Goal: Task Accomplishment & Management: Manage account settings

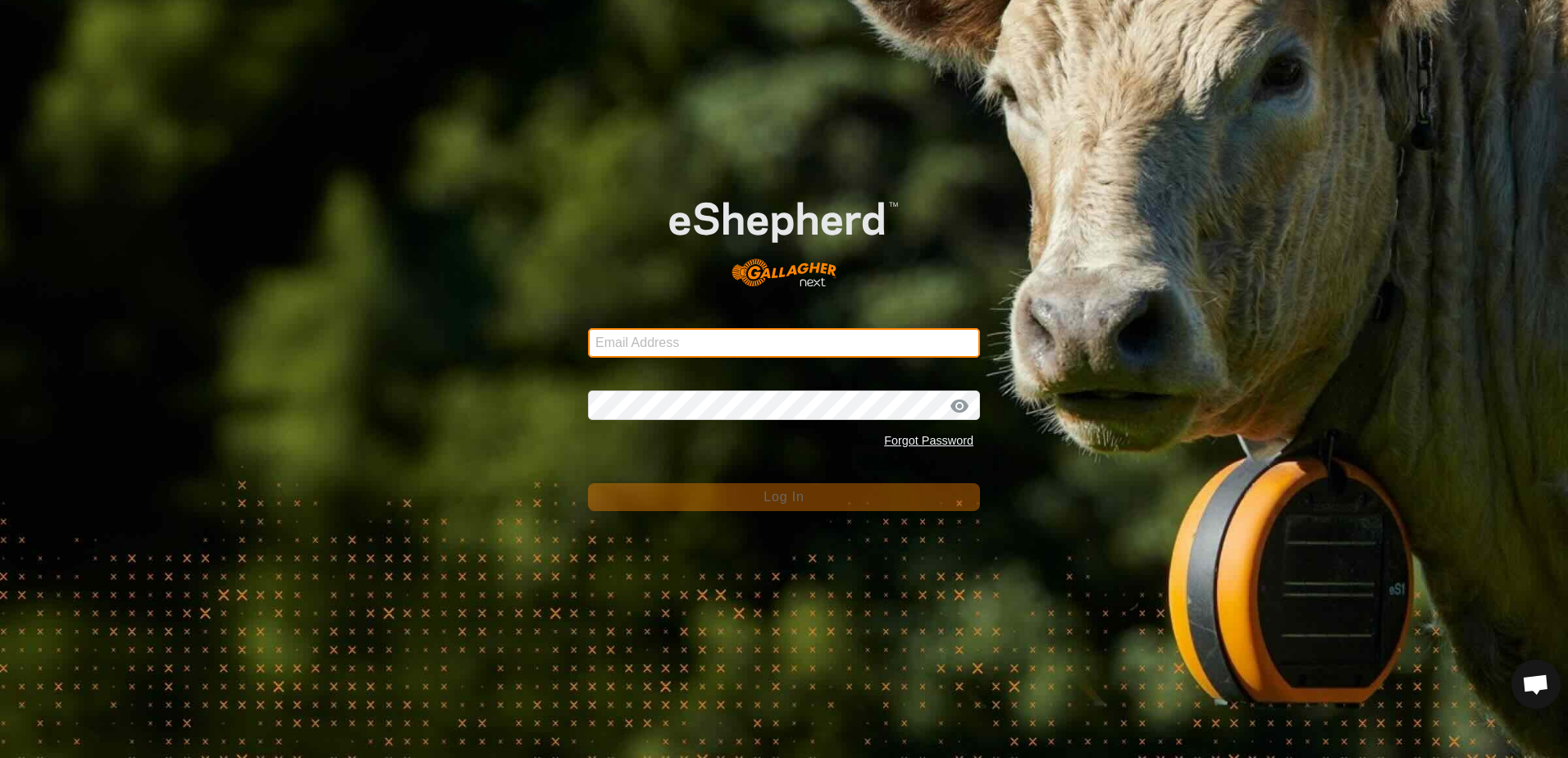
click at [643, 343] on input "Email Address" at bounding box center [784, 342] width 392 height 29
type input "[EMAIL_ADDRESS][DOMAIN_NAME]"
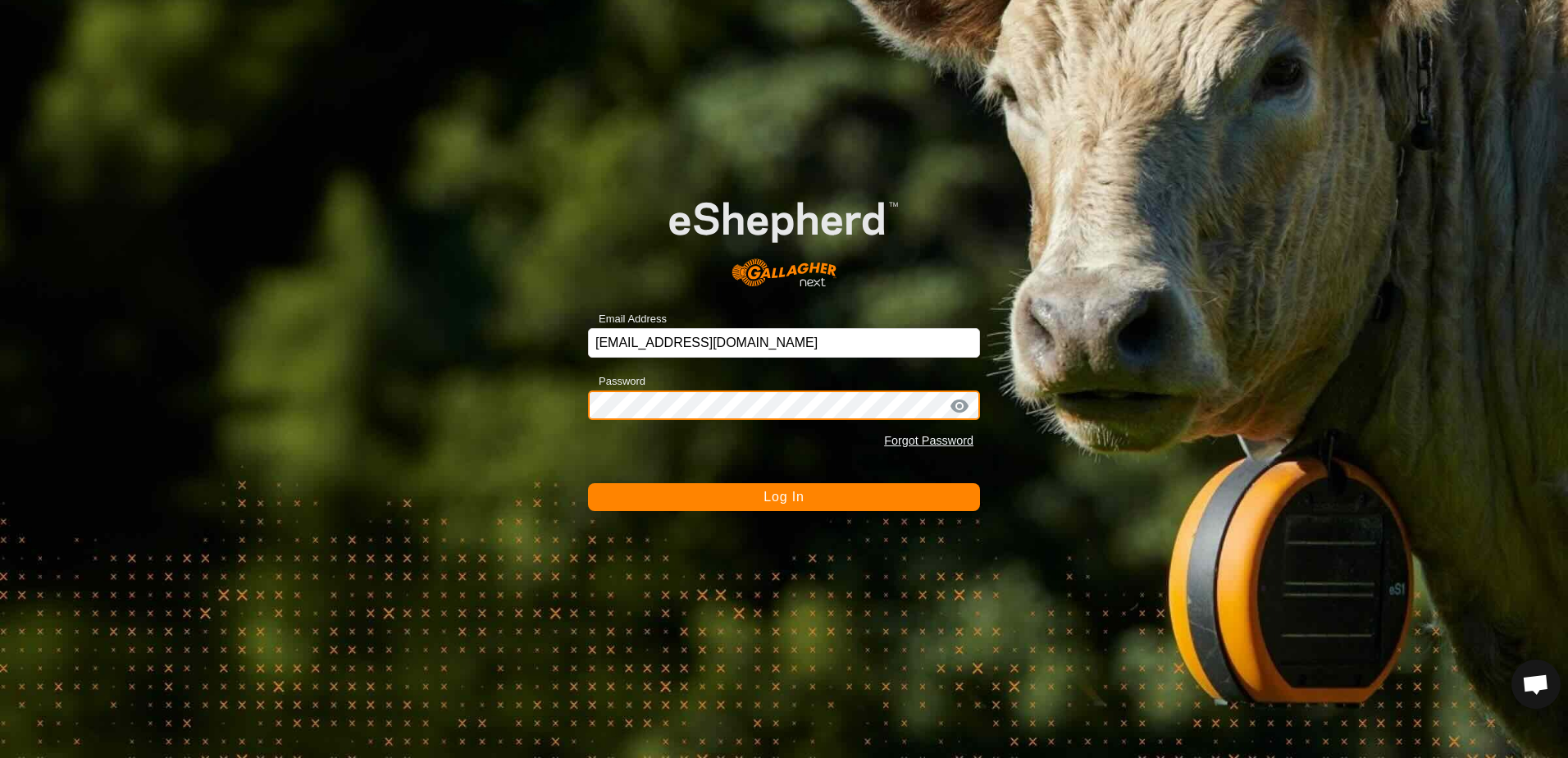
click at [588, 483] on button "Log In" at bounding box center [784, 496] width 392 height 28
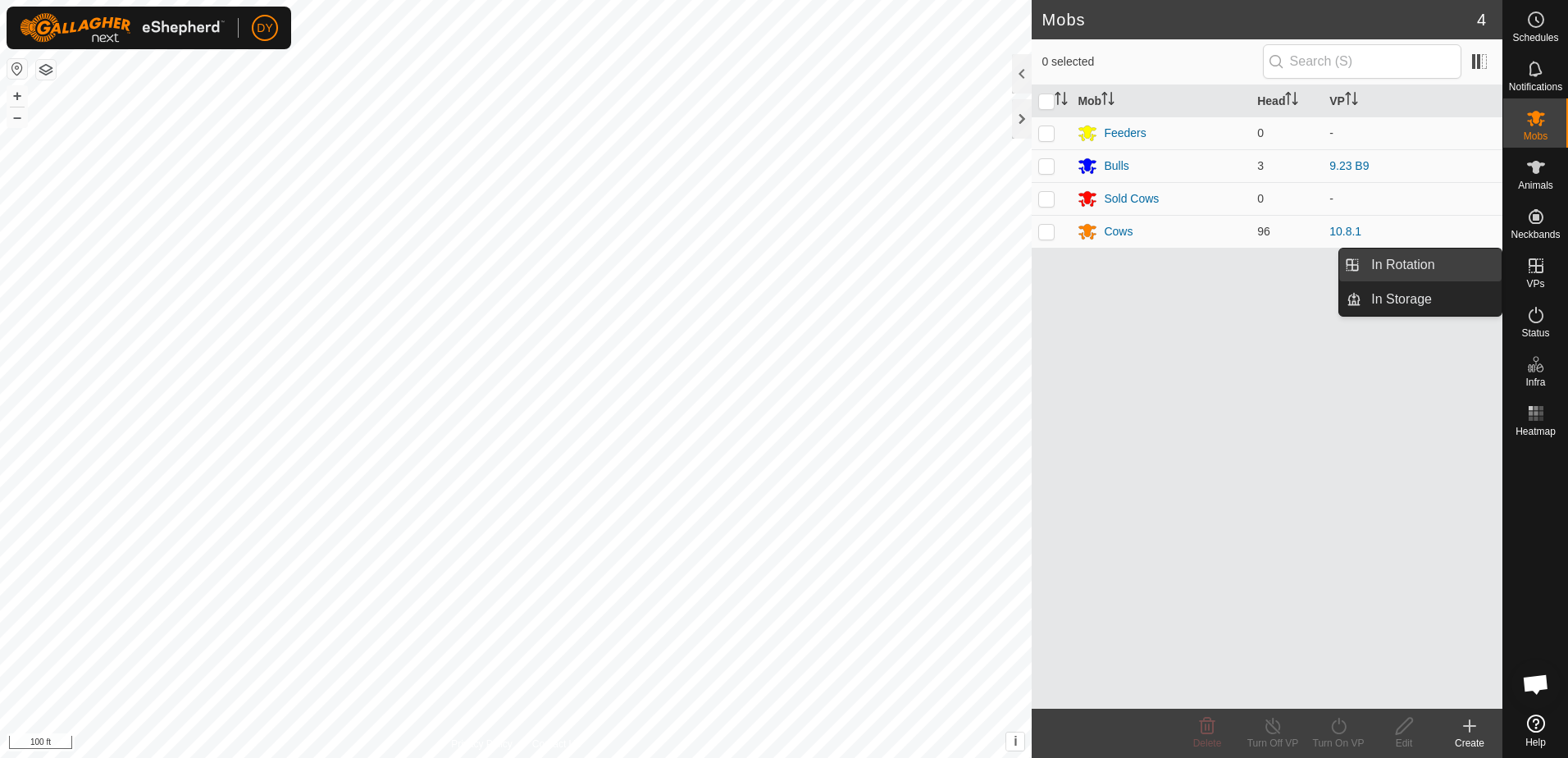
click at [1465, 265] on link "In Rotation" at bounding box center [1431, 265] width 140 height 33
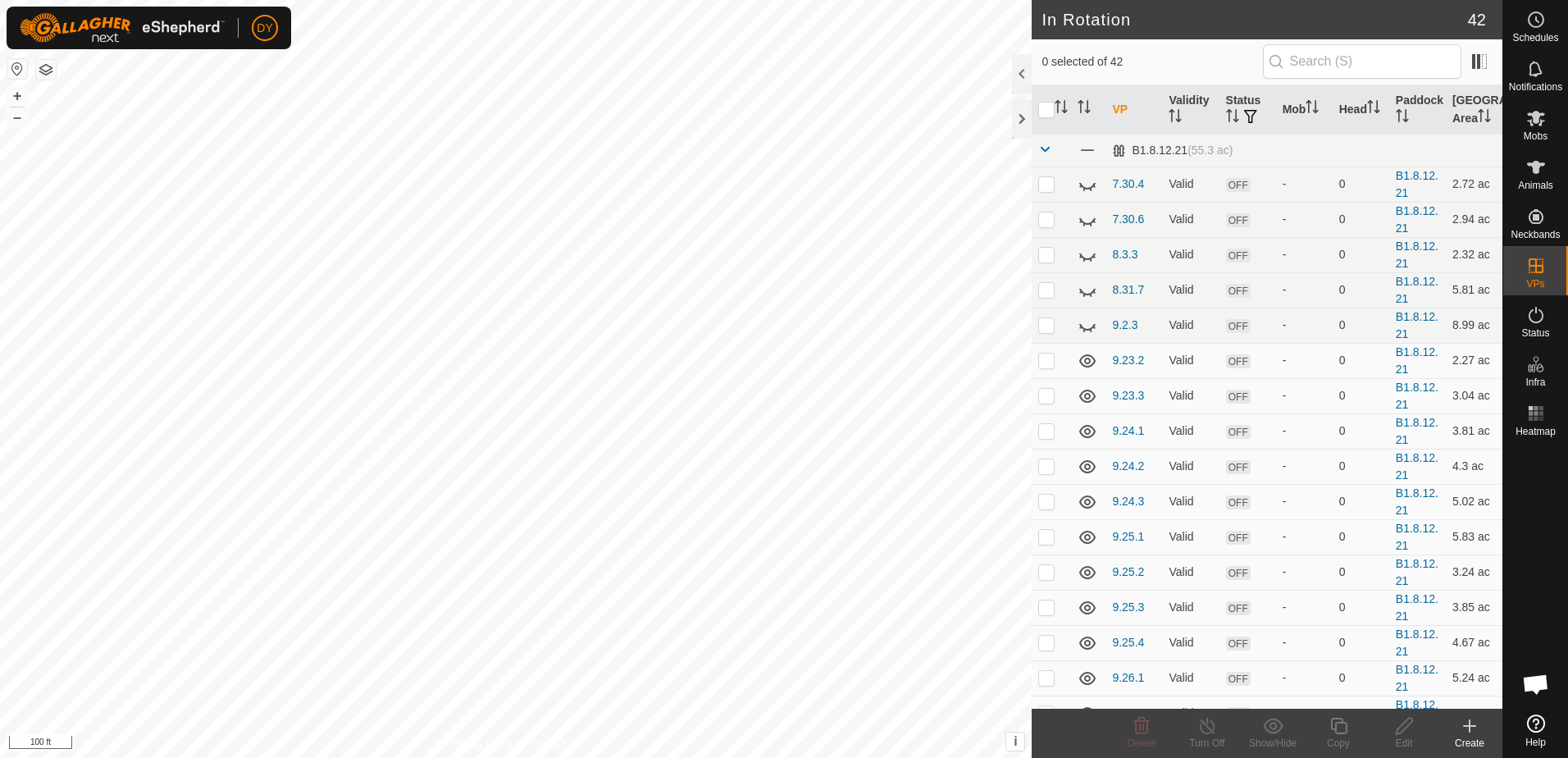
click at [1470, 731] on icon at bounding box center [1470, 725] width 0 height 12
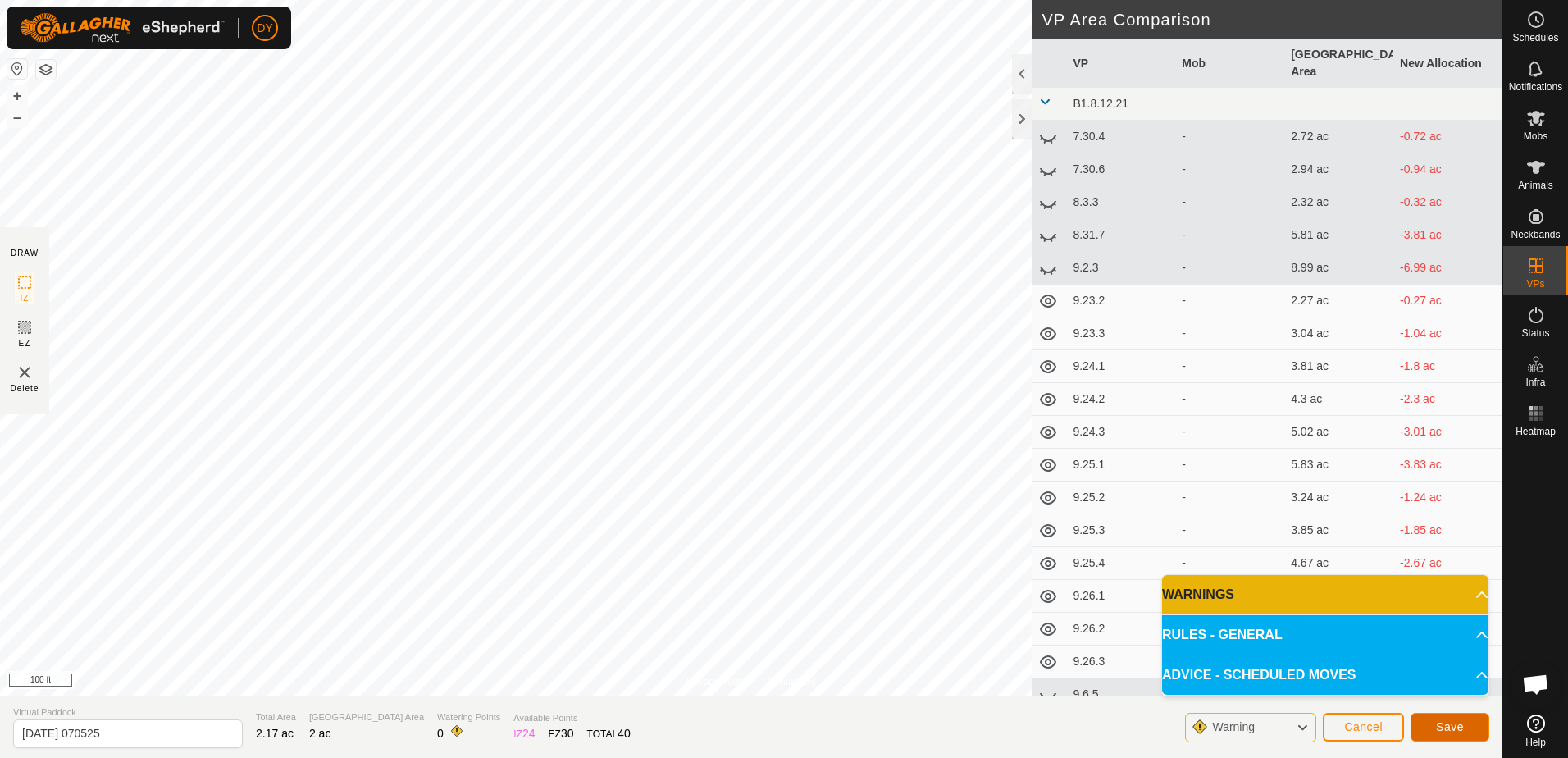
click at [1426, 728] on button "Save" at bounding box center [1450, 726] width 79 height 28
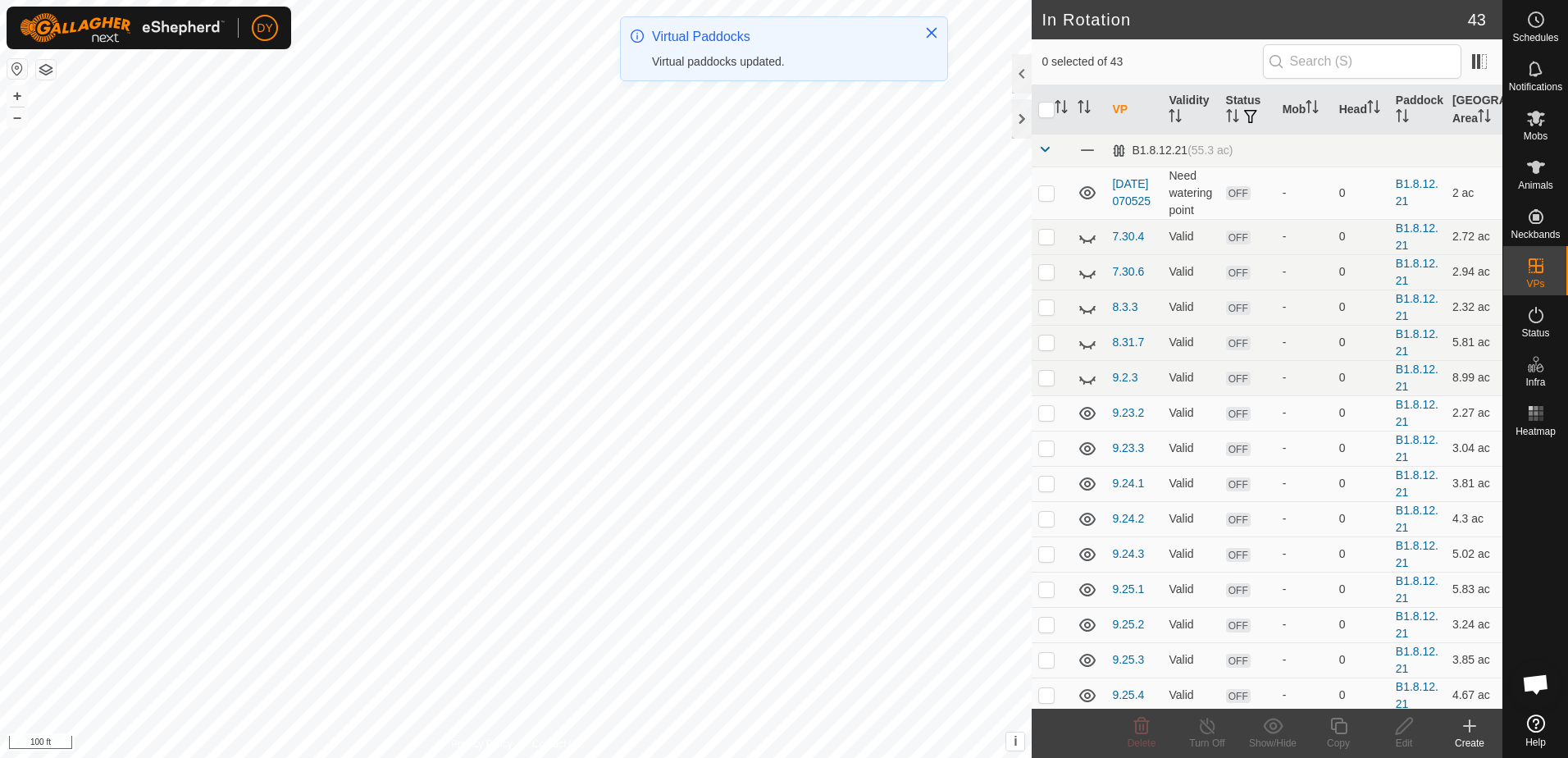
click at [1470, 729] on icon at bounding box center [1470, 725] width 0 height 12
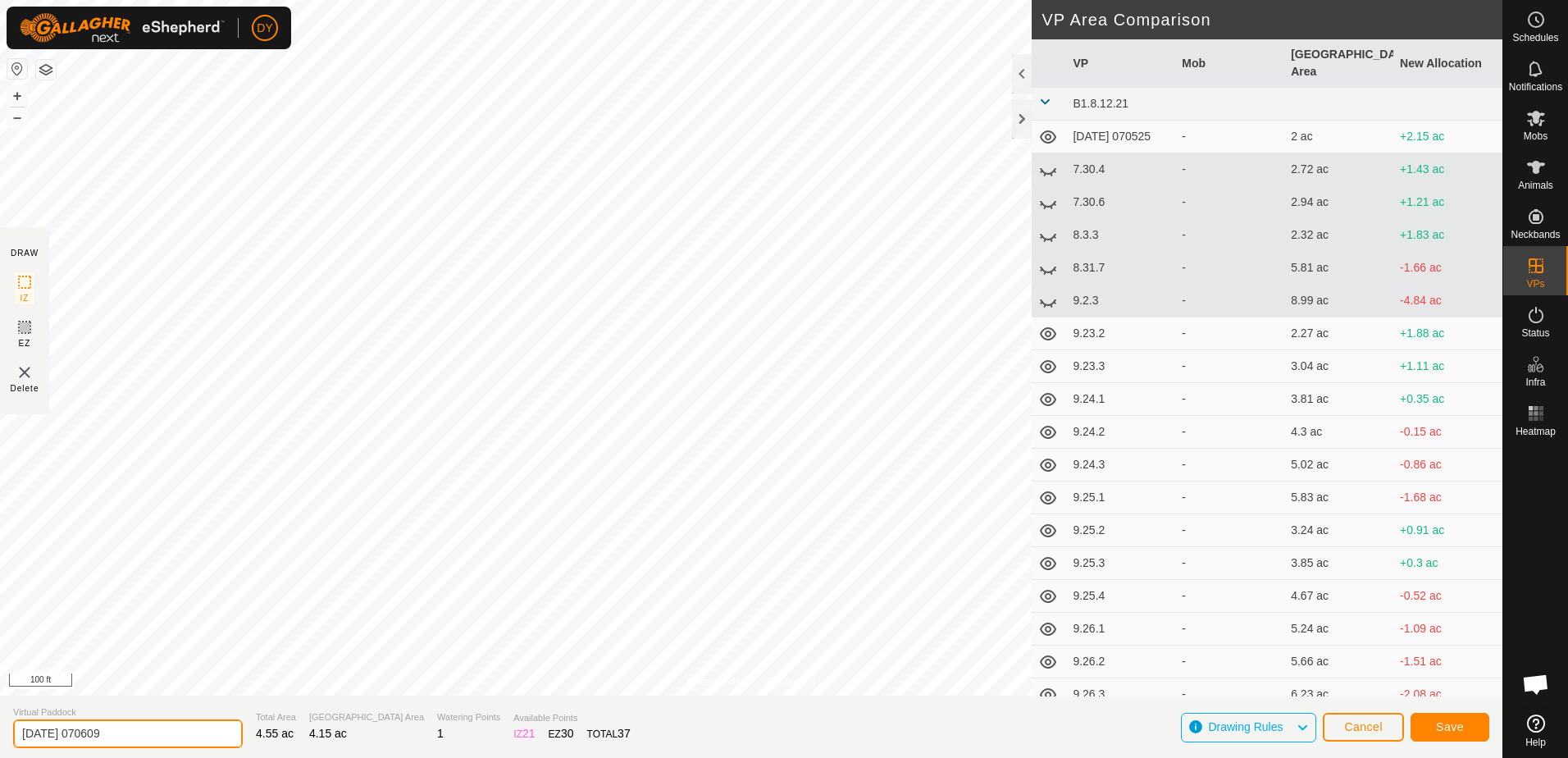
drag, startPoint x: 129, startPoint y: 735, endPoint x: 18, endPoint y: 746, distance: 111.5
click at [18, 746] on input "[DATE] 070609" at bounding box center [128, 733] width 230 height 28
type input "10.9.2"
click at [1446, 727] on span "Save" at bounding box center [1450, 726] width 28 height 13
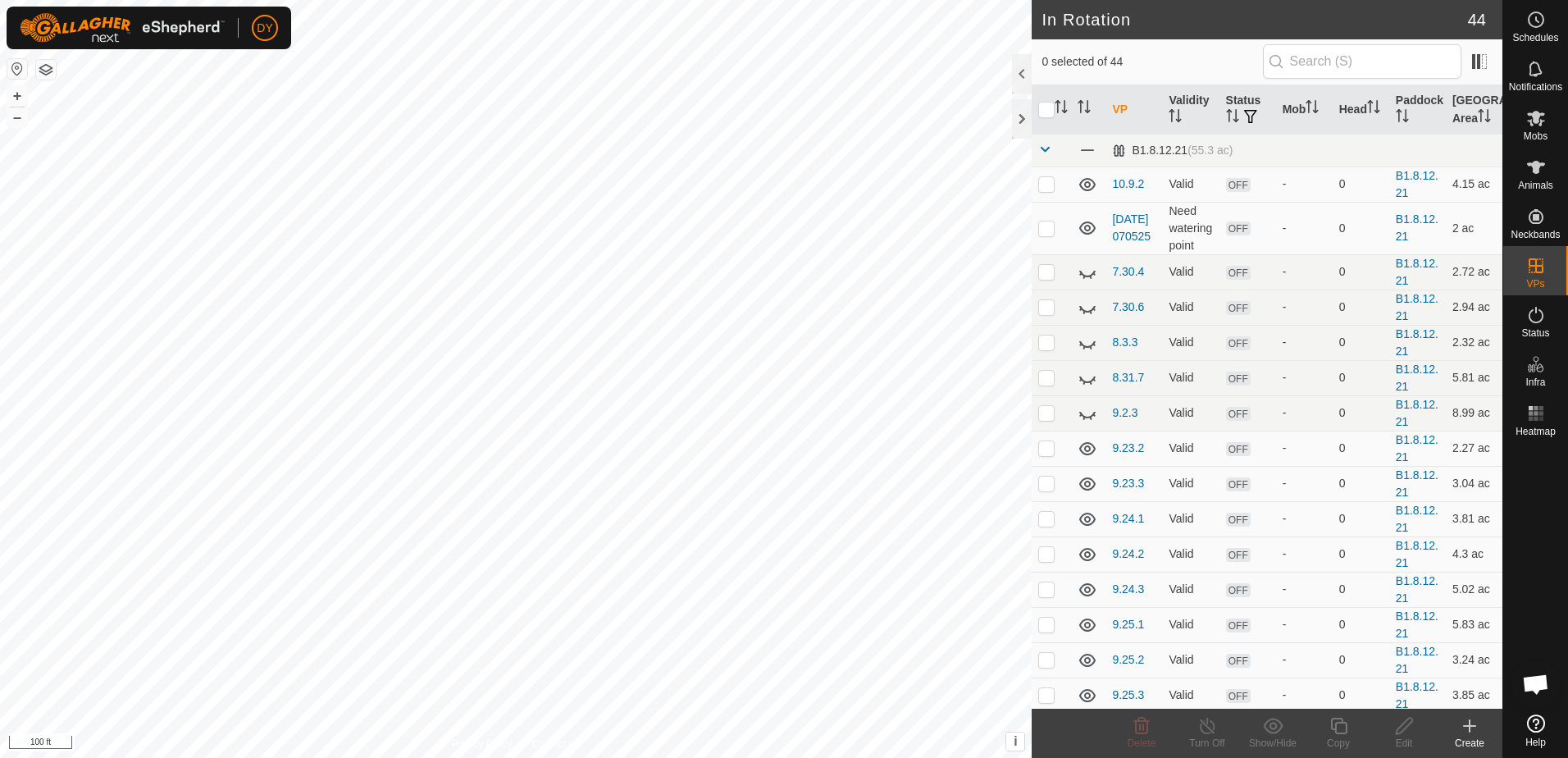
checkbox input "true"
click at [1137, 732] on icon at bounding box center [1142, 726] width 16 height 17
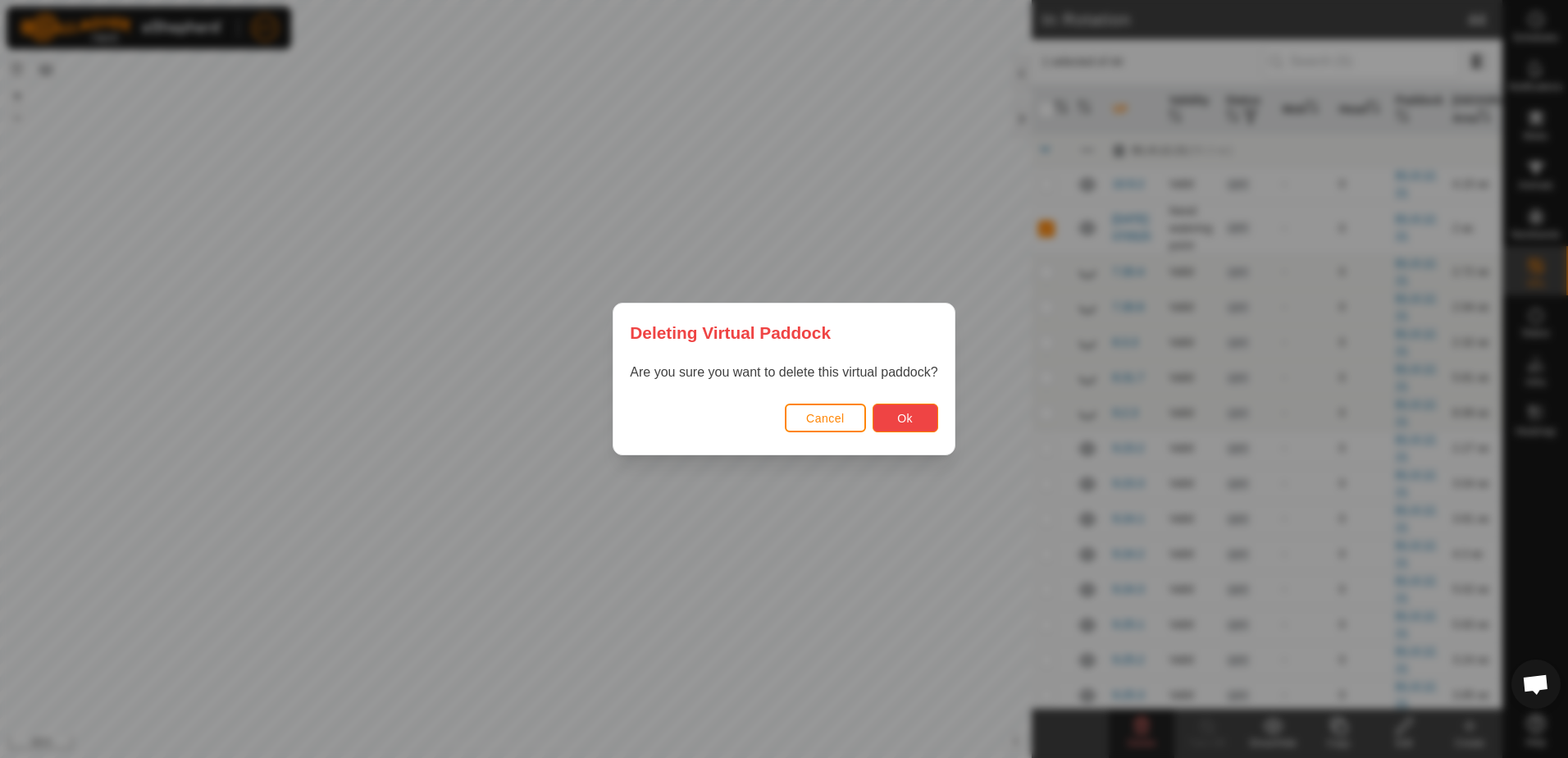
click at [874, 416] on button "Ok" at bounding box center [905, 418] width 65 height 28
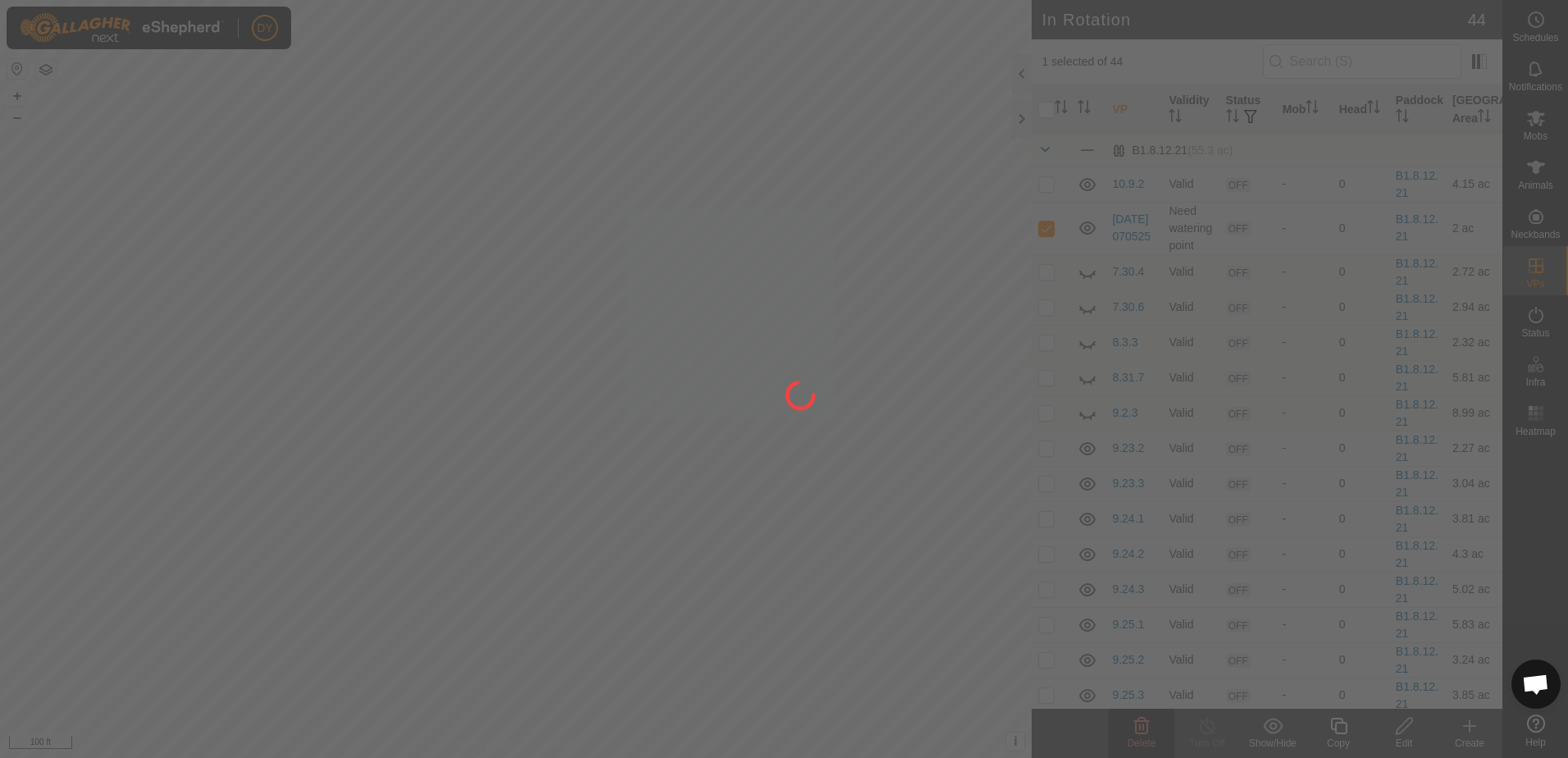
checkbox input "false"
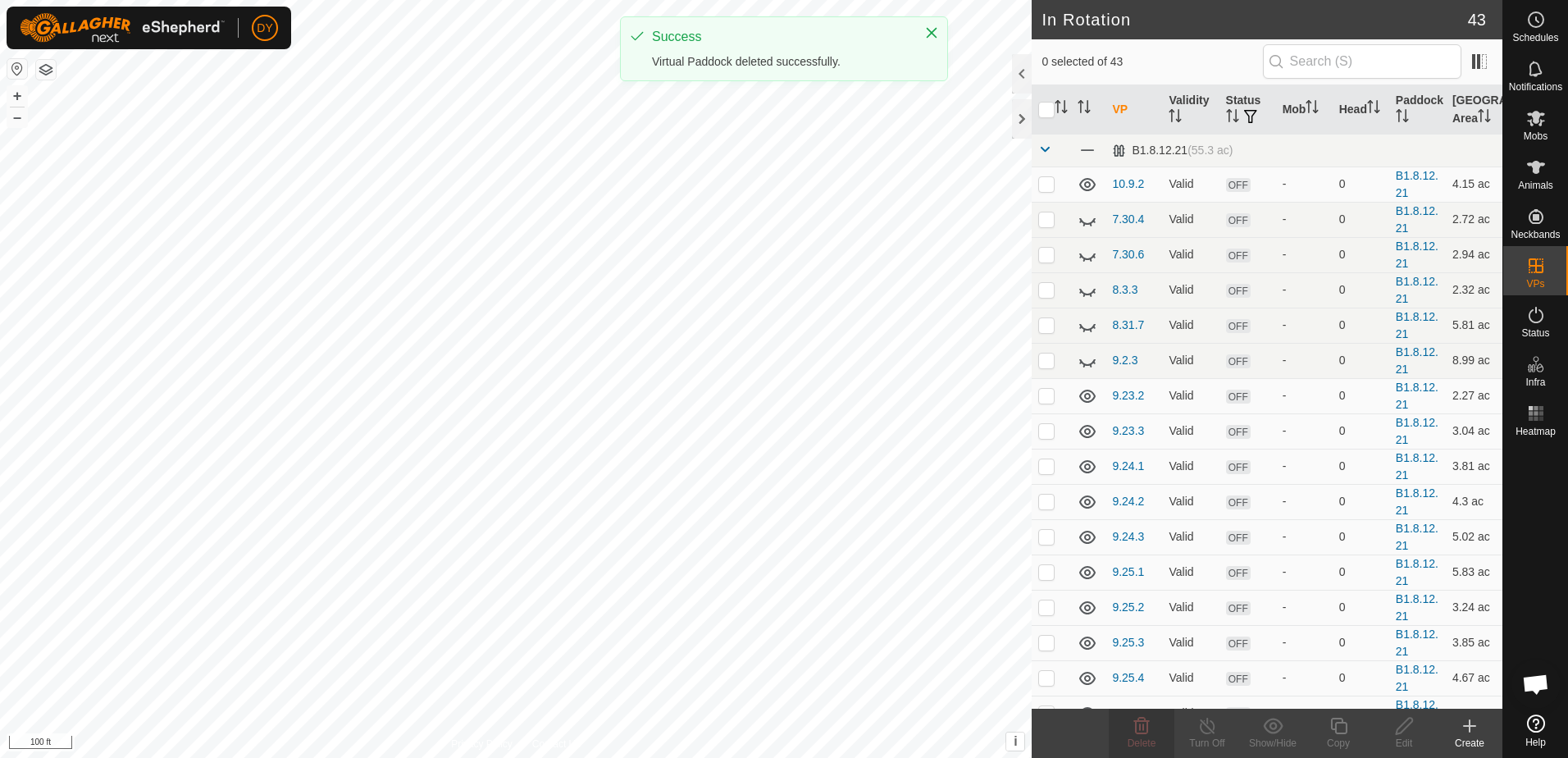
checkbox input "true"
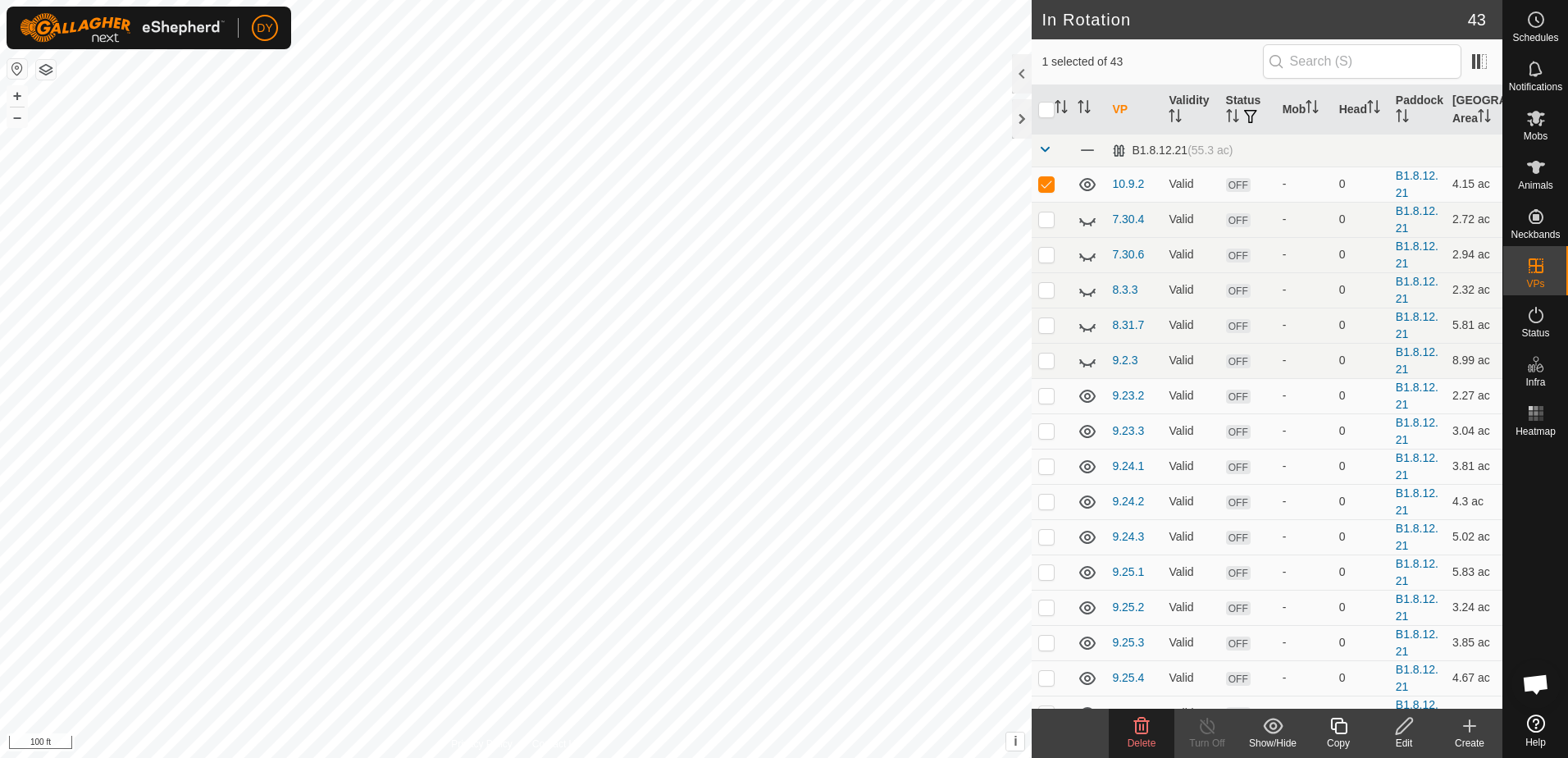
click at [1342, 728] on icon at bounding box center [1338, 725] width 20 height 19
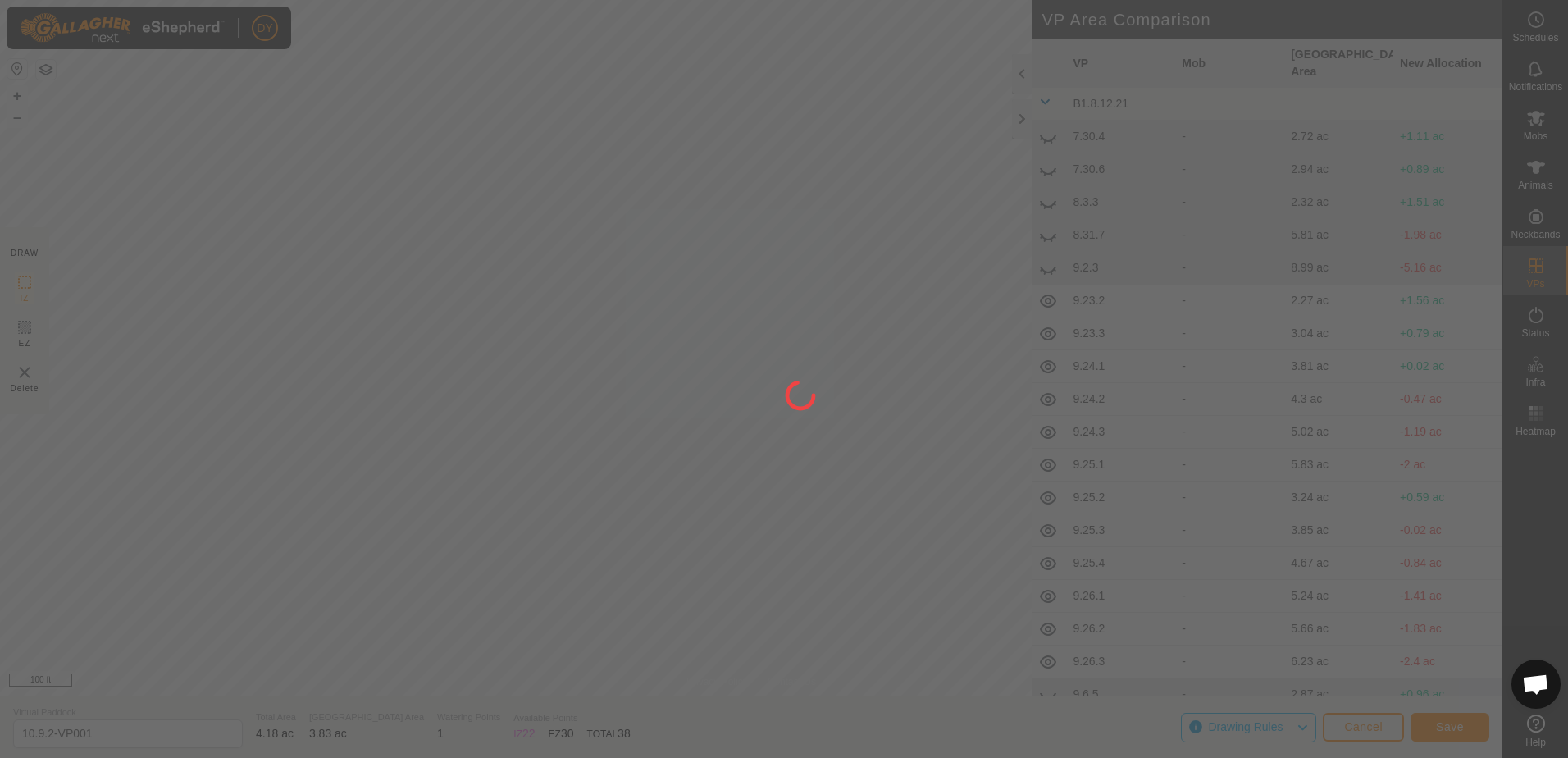
click at [804, 235] on div "DY Schedules Notifications Mobs Animals Neckbands VPs Status Infra Heatmap Help…" at bounding box center [784, 379] width 1568 height 758
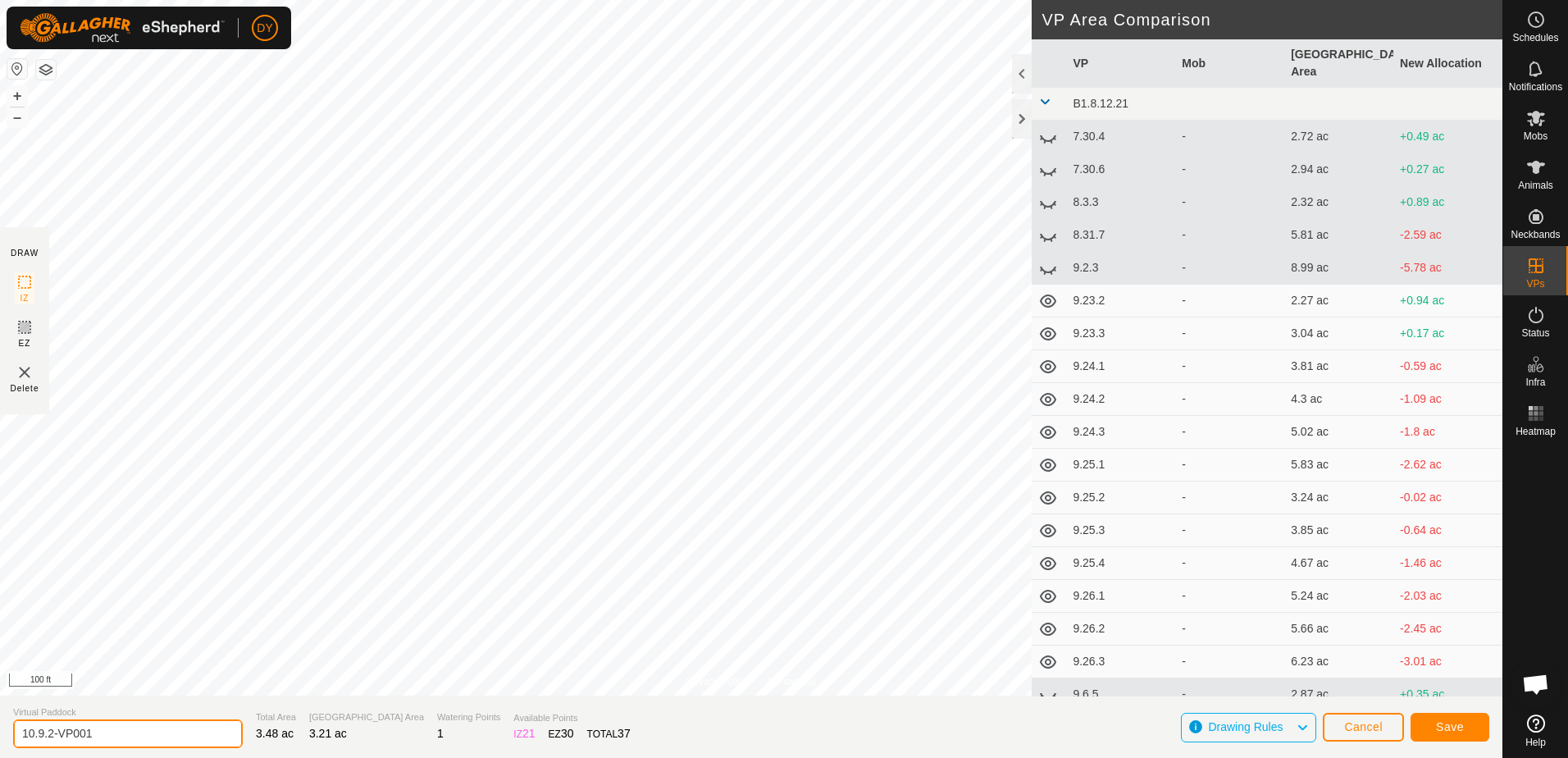
drag, startPoint x: 133, startPoint y: 735, endPoint x: 51, endPoint y: 739, distance: 82.1
click at [51, 739] on input "10.9.2-VP001" at bounding box center [128, 733] width 230 height 28
type input "10.9.1"
click at [1444, 724] on span "Save" at bounding box center [1450, 726] width 28 height 13
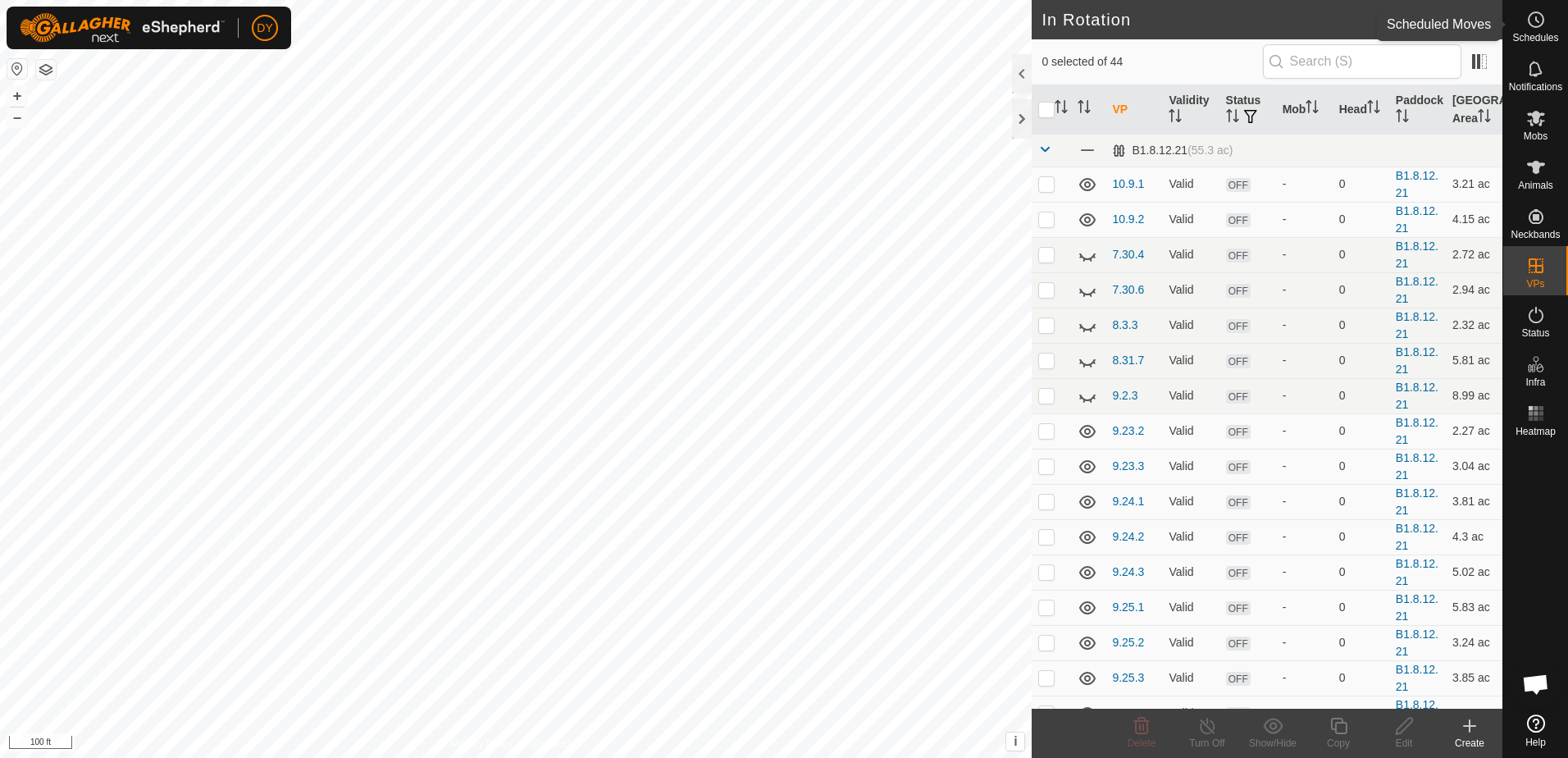
click at [1529, 19] on icon at bounding box center [1536, 19] width 19 height 19
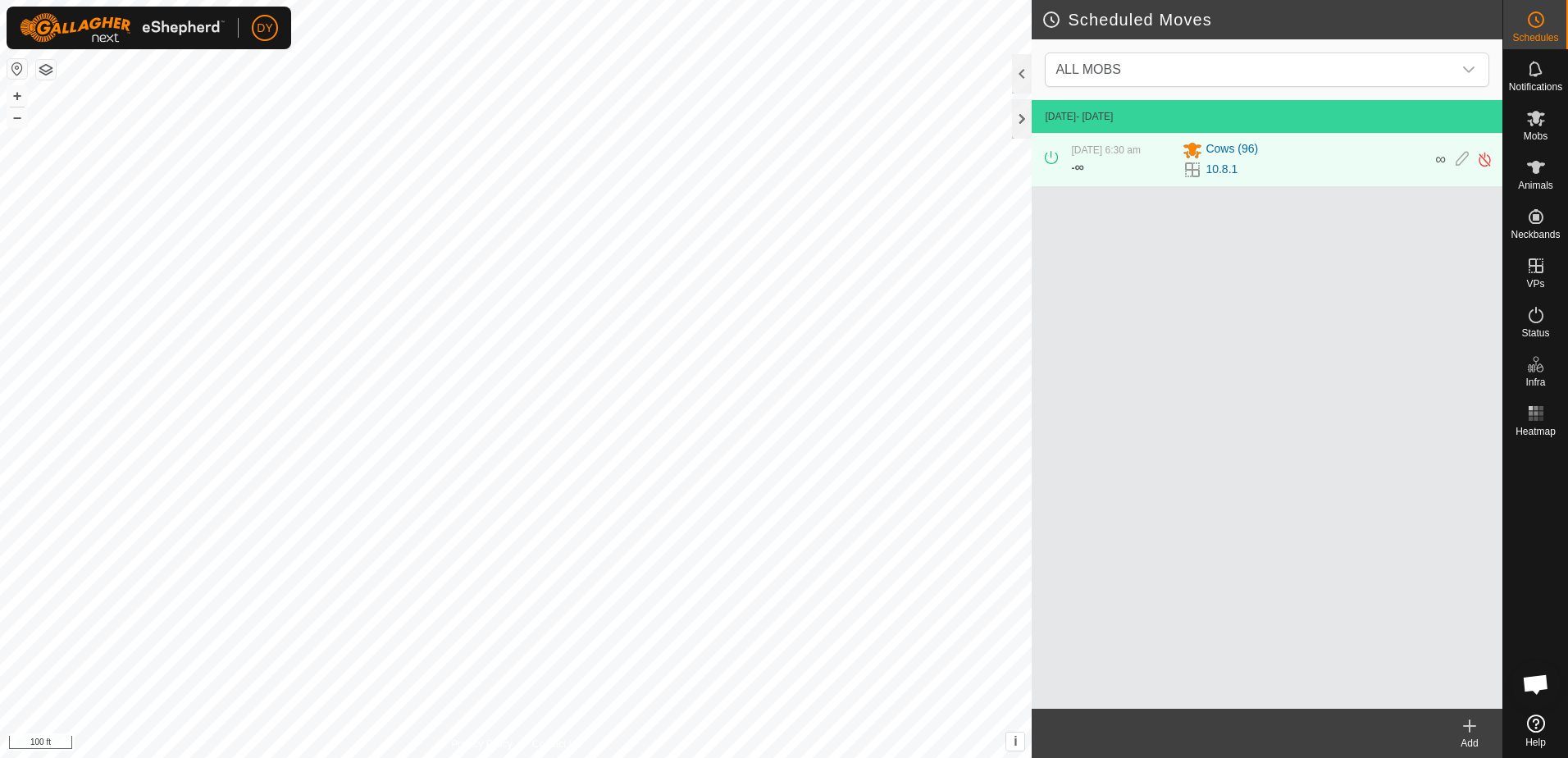
click at [1470, 730] on icon at bounding box center [1470, 725] width 0 height 12
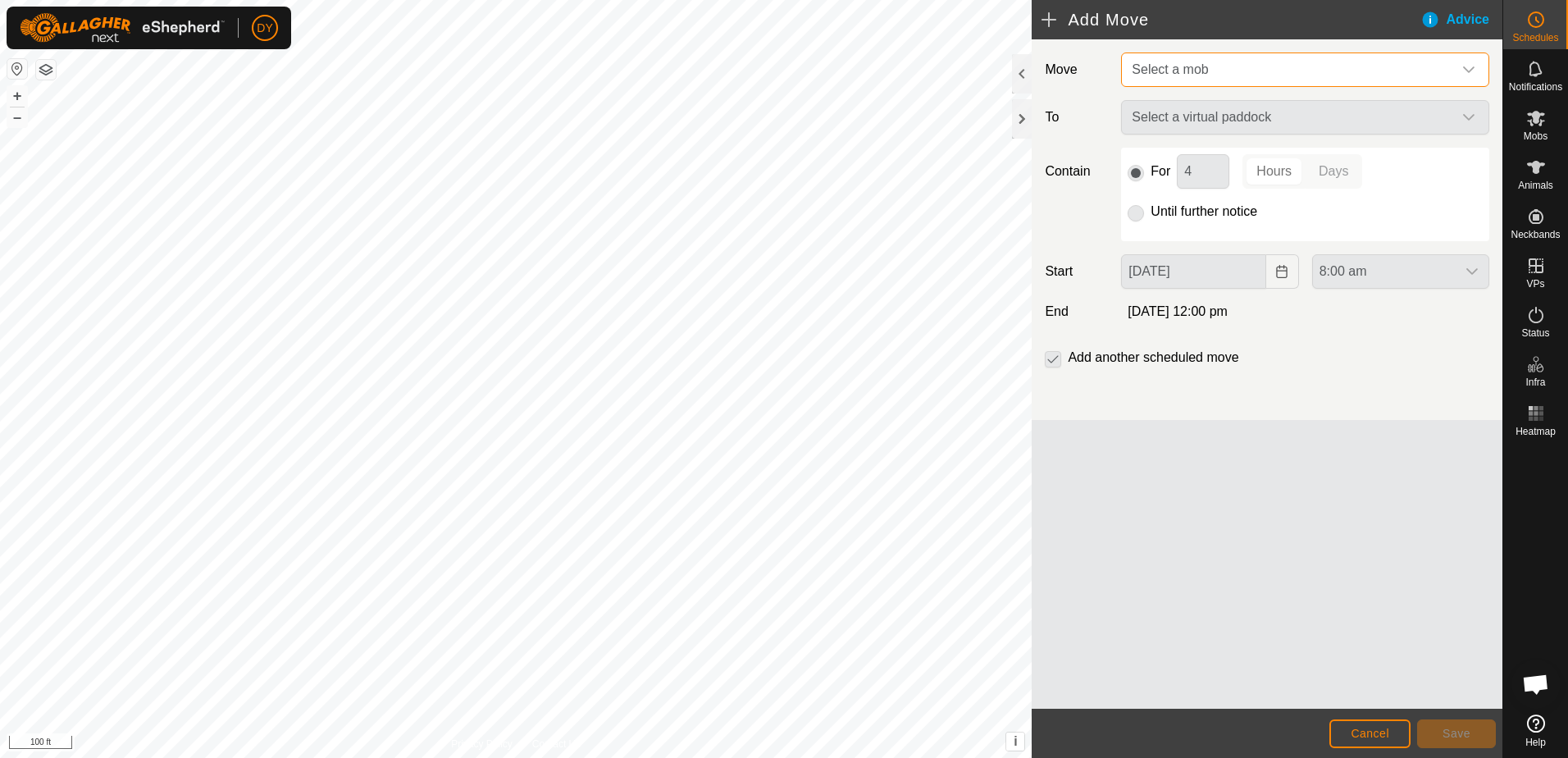
click at [1167, 78] on span "Select a mob" at bounding box center [1289, 70] width 328 height 33
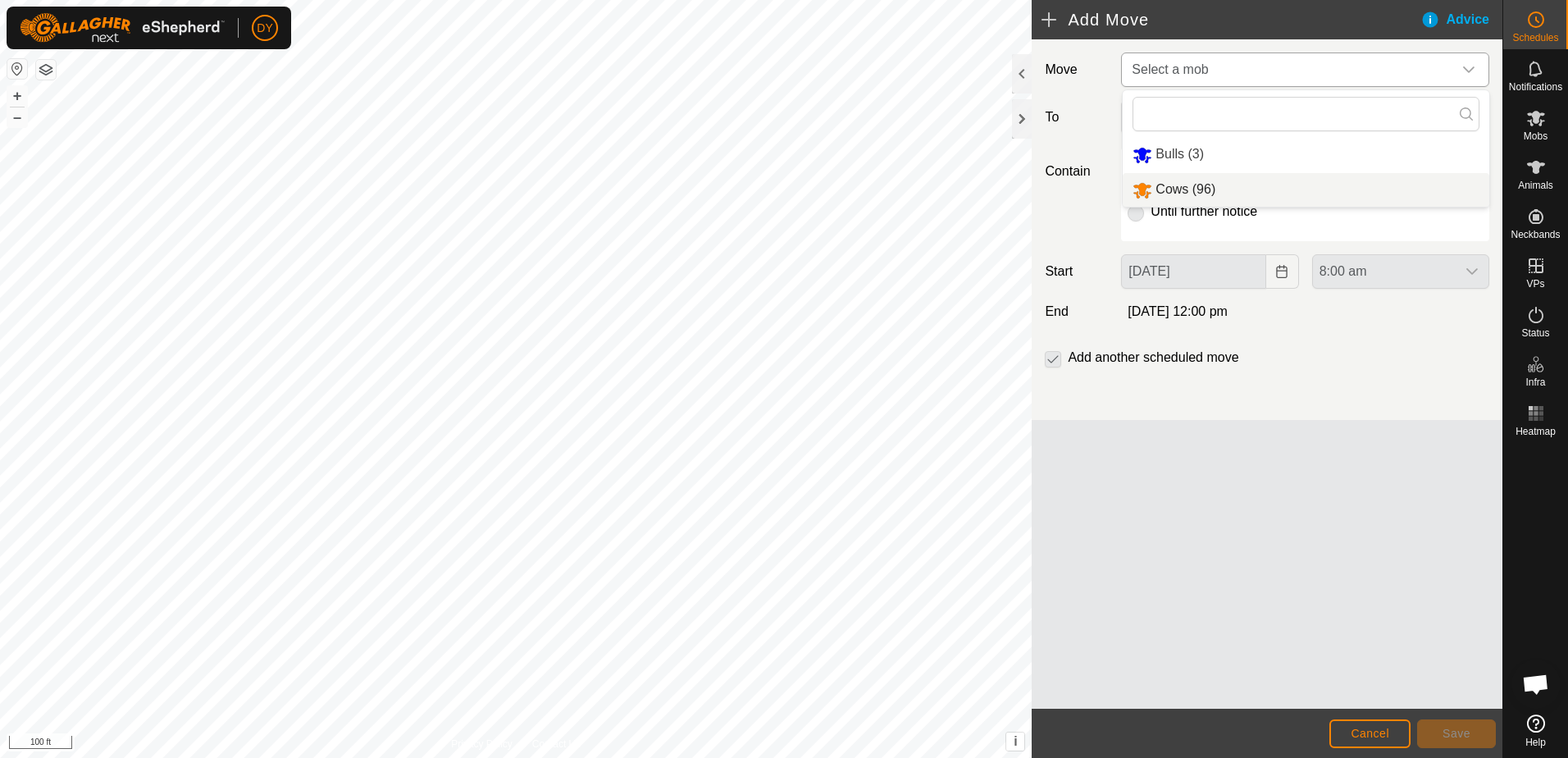
click at [1166, 186] on li "Cows (96)" at bounding box center [1305, 190] width 366 height 34
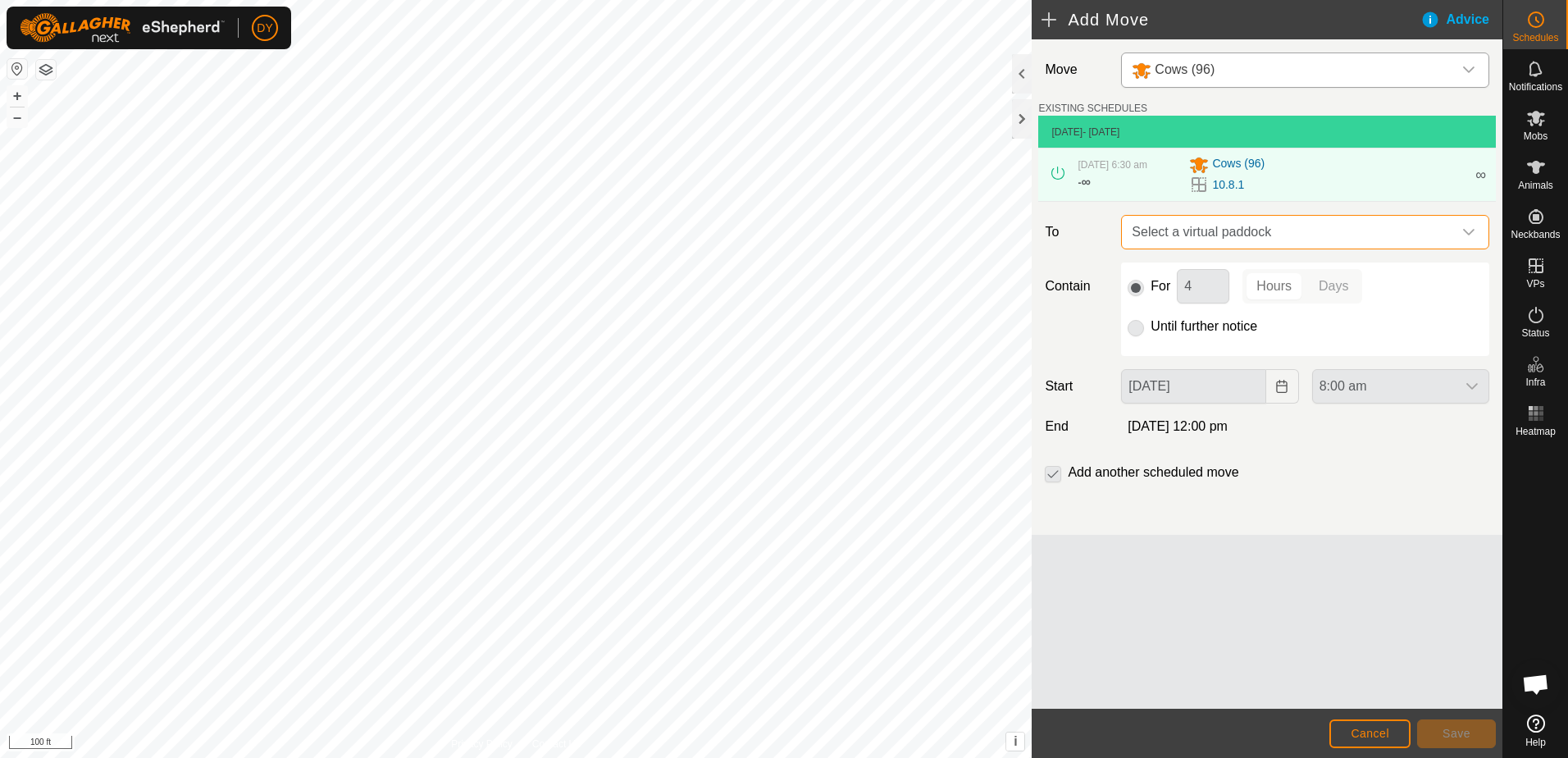
click at [1235, 235] on span "Select a virtual paddock" at bounding box center [1289, 232] width 328 height 33
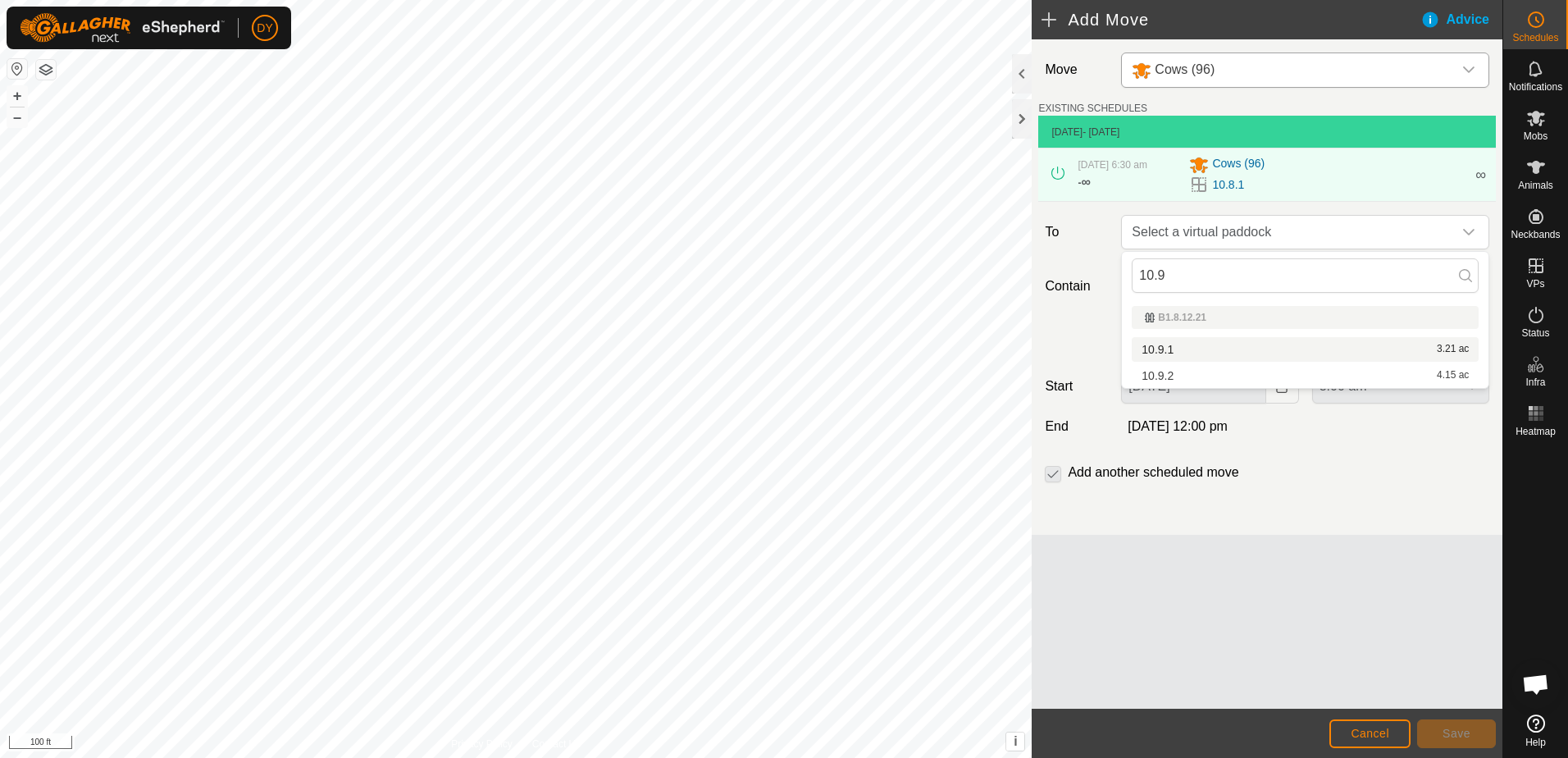
type input "10.9"
click at [1187, 351] on li "10.9.1 3.21 ac" at bounding box center [1305, 349] width 347 height 25
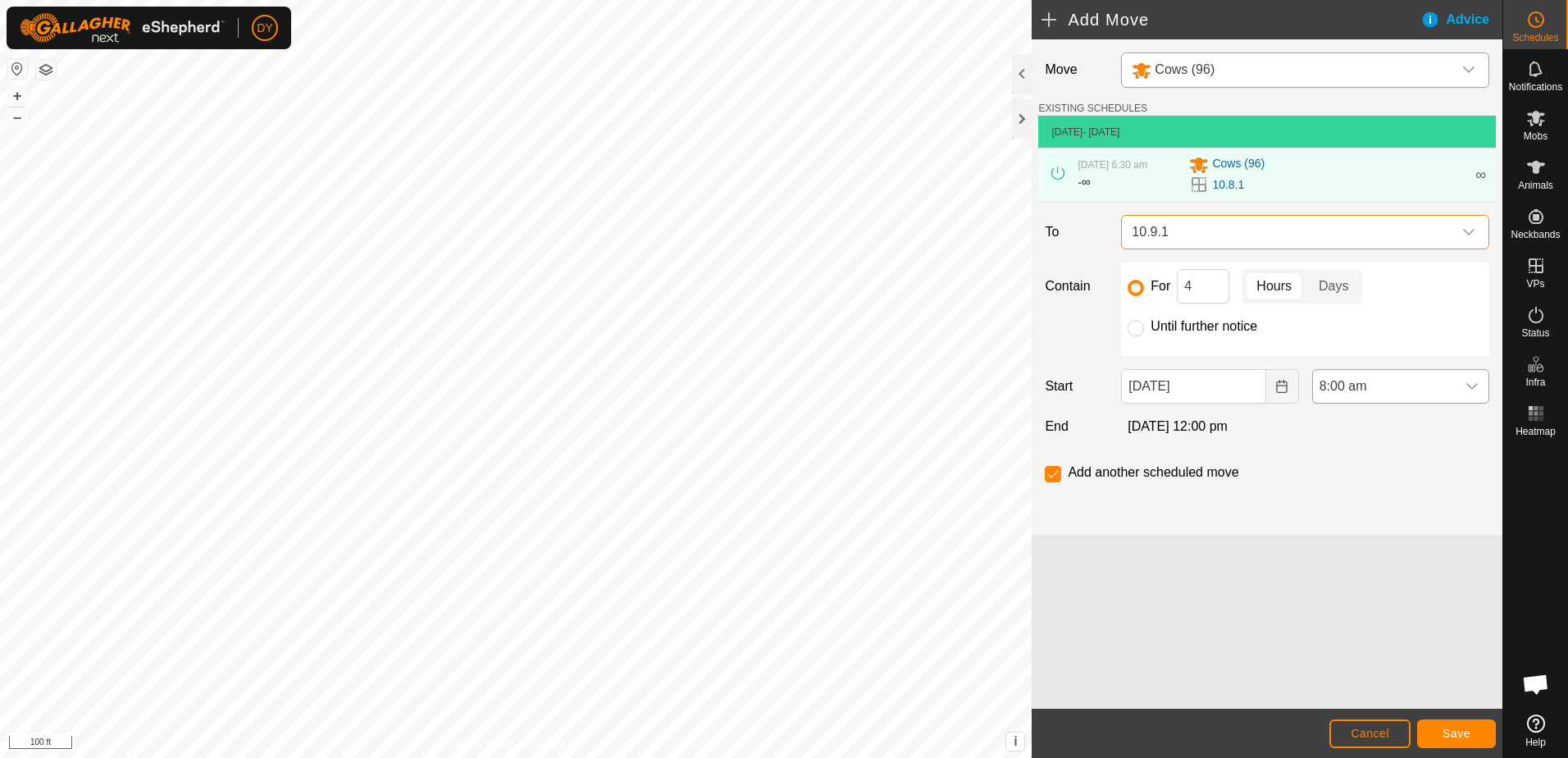
click at [1475, 386] on icon "dropdown trigger" at bounding box center [1473, 385] width 12 height 6
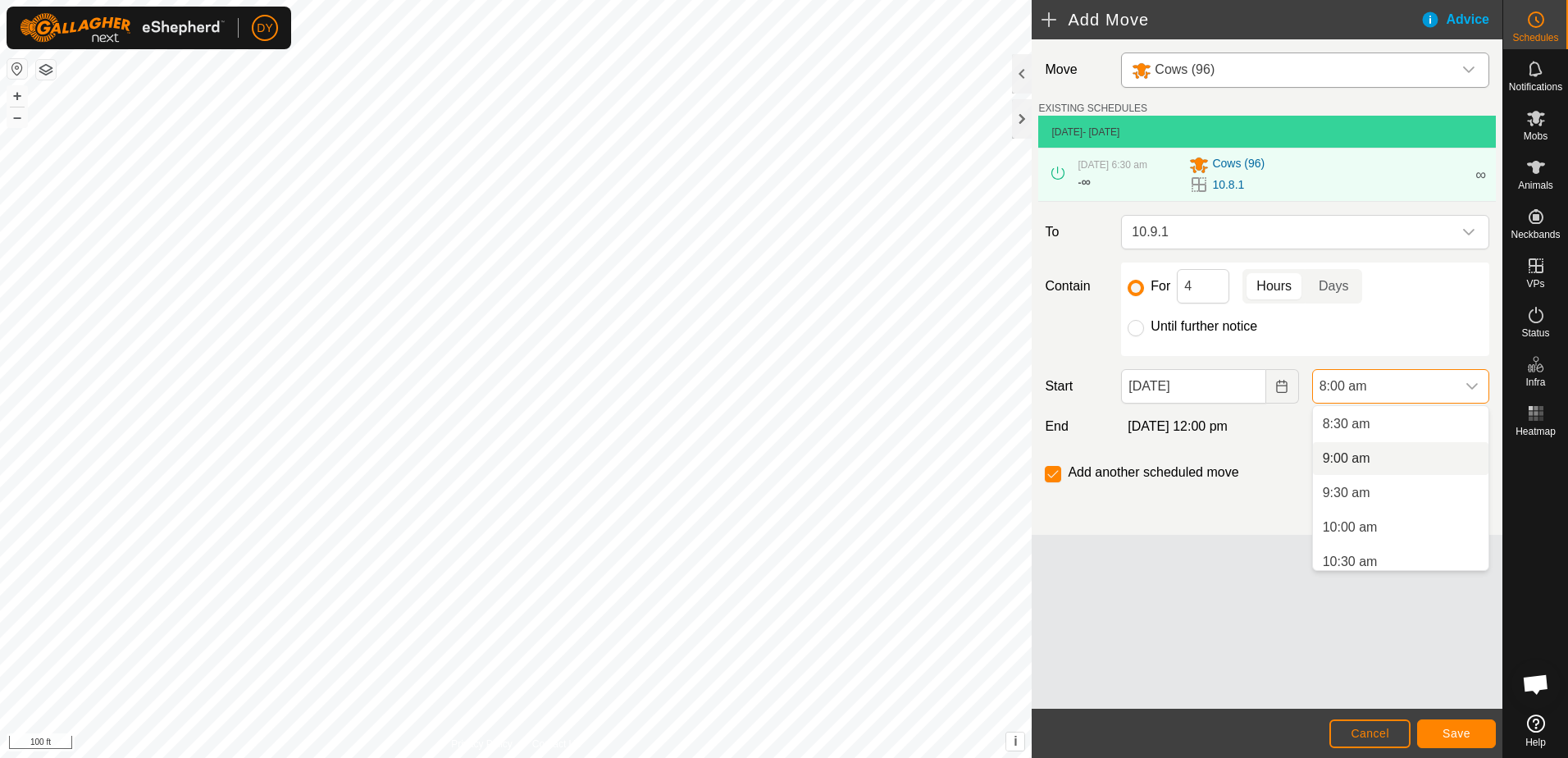
scroll to position [666, 0]
click at [1388, 516] on li "11:00 am" at bounding box center [1400, 514] width 175 height 33
click at [1478, 387] on icon "dropdown trigger" at bounding box center [1473, 386] width 13 height 13
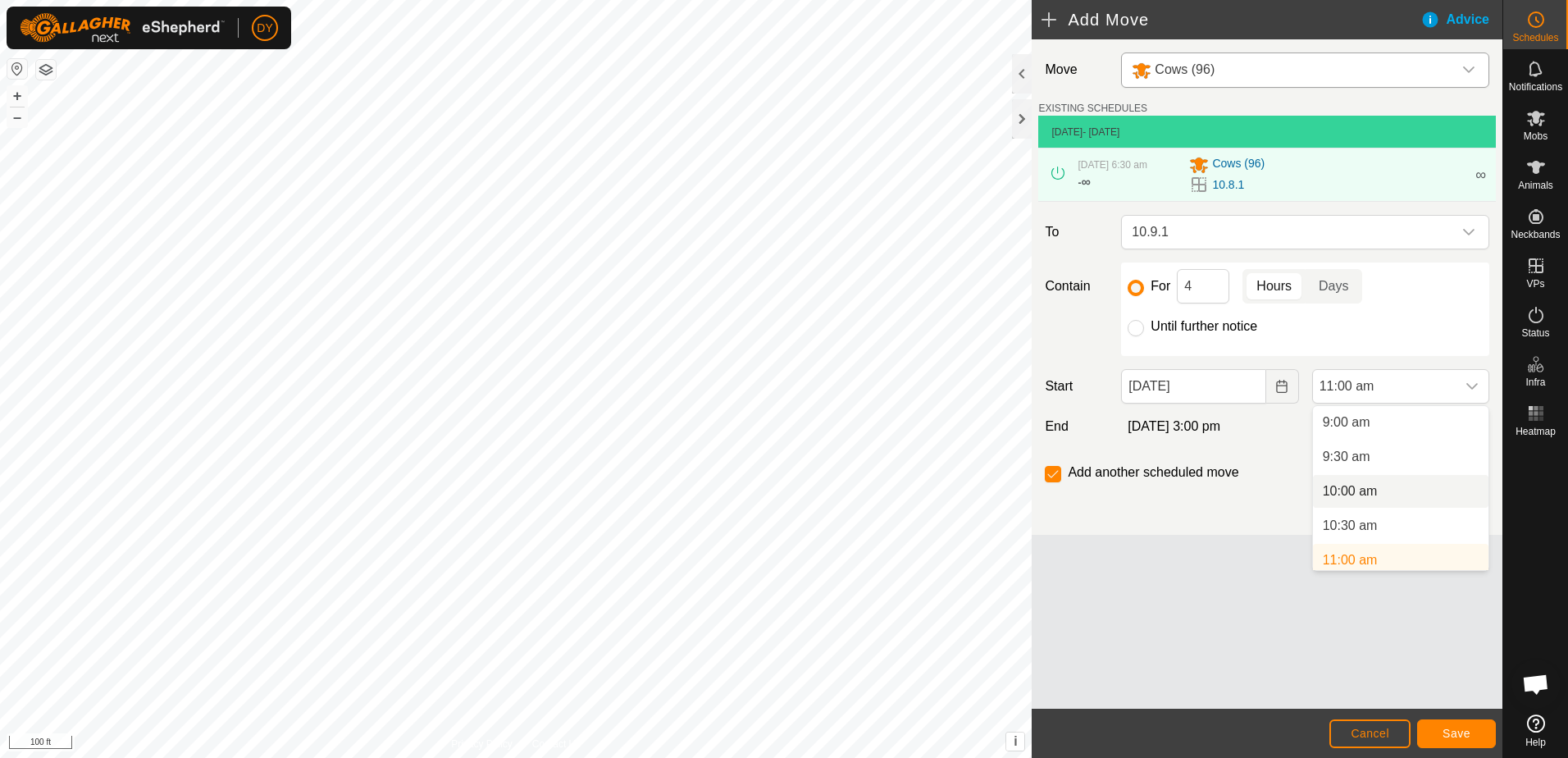
click at [1350, 489] on li "10:00 am" at bounding box center [1400, 491] width 175 height 33
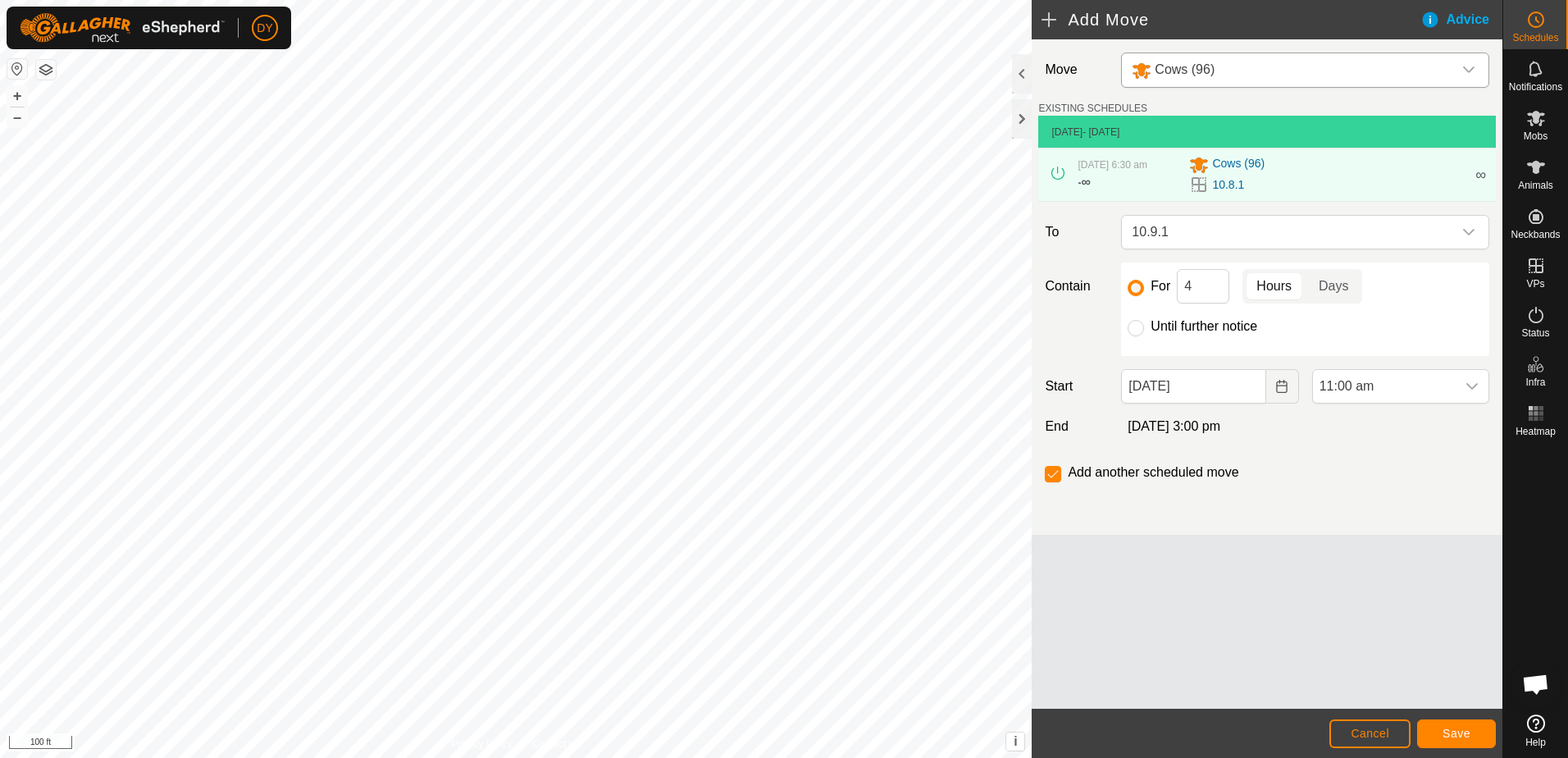
scroll to position [627, 0]
click at [1458, 736] on span "Save" at bounding box center [1457, 733] width 28 height 13
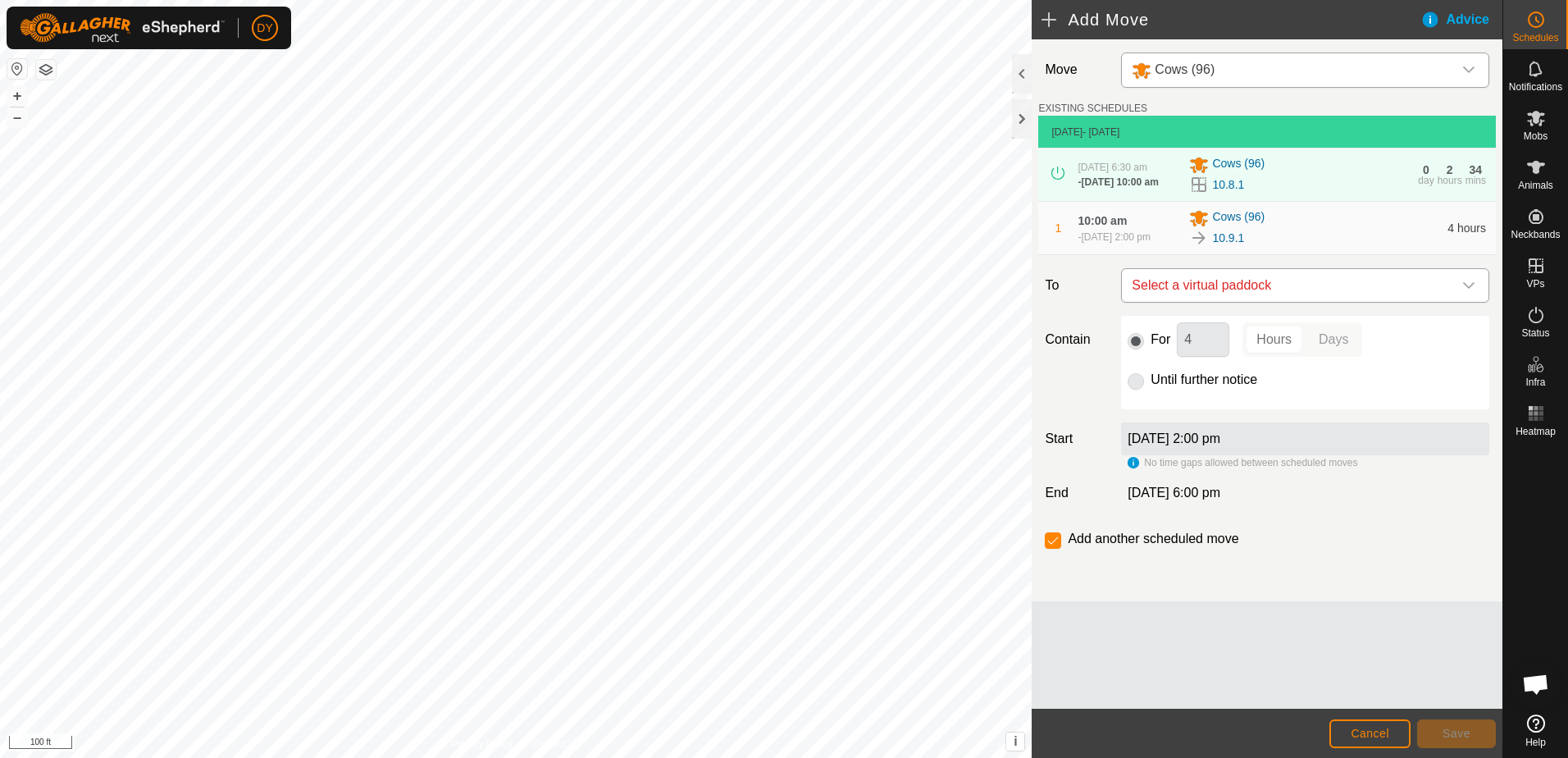
click at [1464, 289] on icon "dropdown trigger" at bounding box center [1469, 285] width 13 height 13
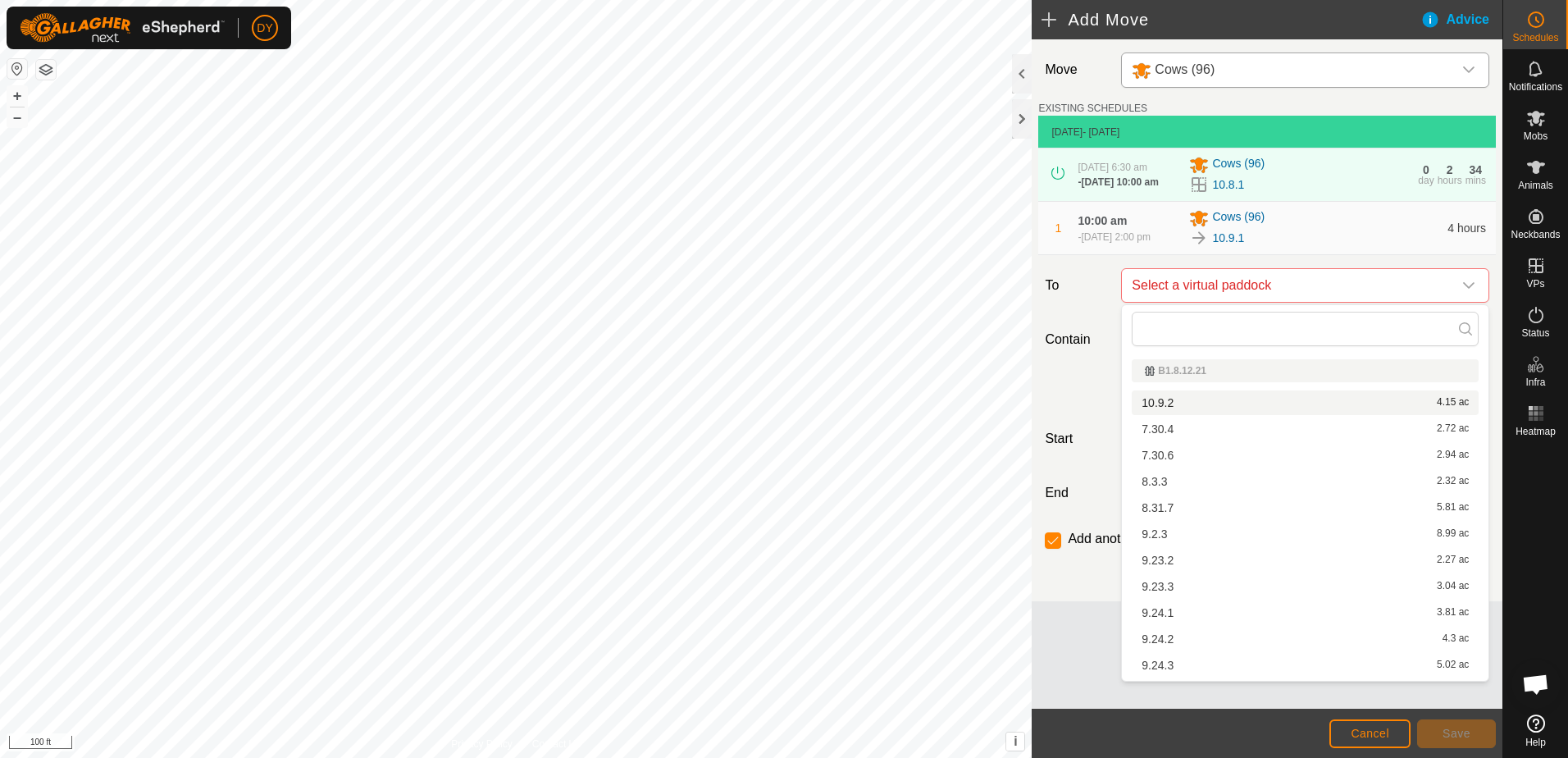
click at [1182, 397] on li "10.9.2 4.15 ac" at bounding box center [1305, 402] width 347 height 25
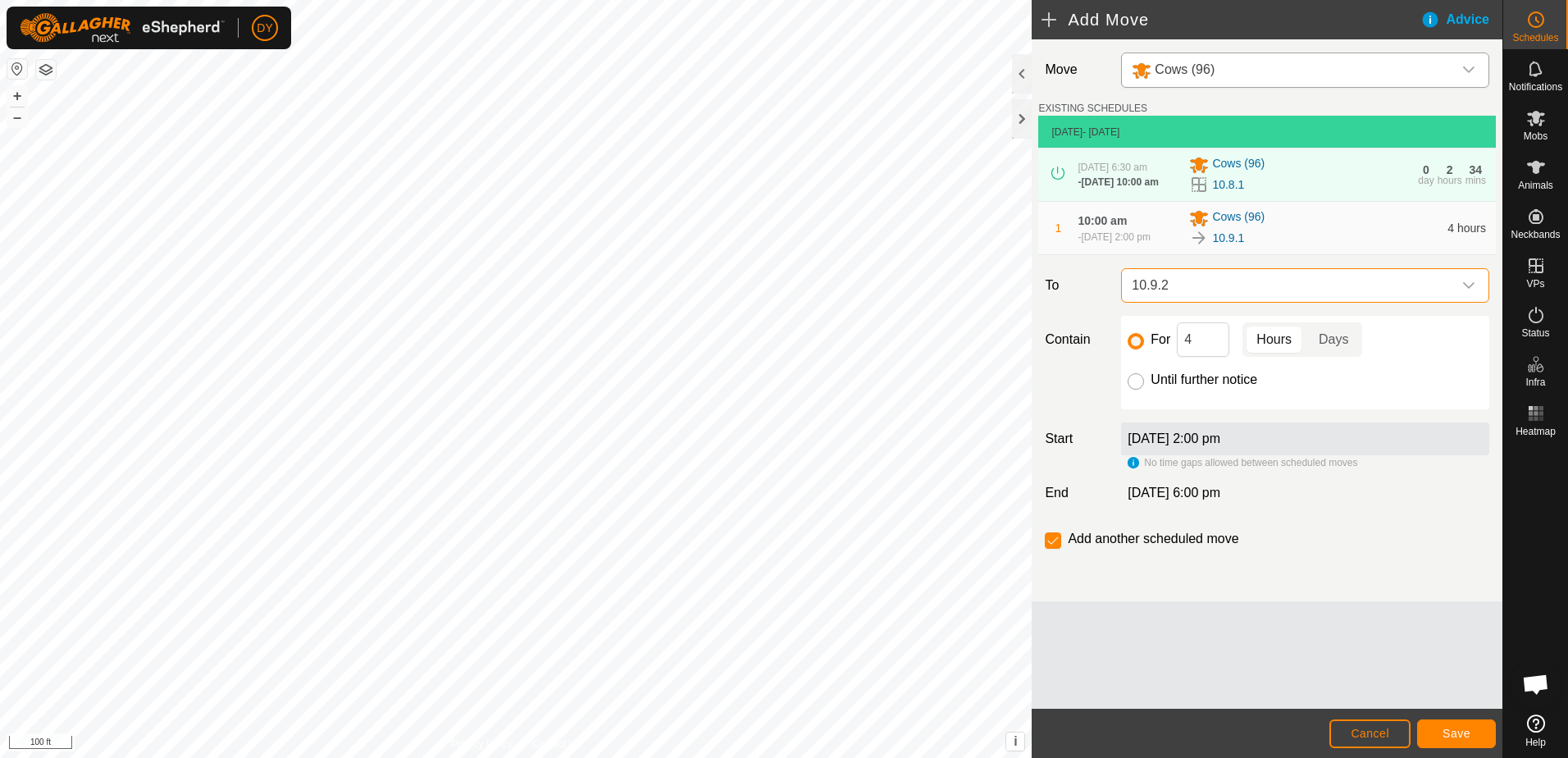
click at [1136, 378] on input "Until further notice" at bounding box center [1137, 382] width 17 height 17
radio input "true"
checkbox input "false"
click at [1458, 736] on span "Save" at bounding box center [1457, 733] width 28 height 13
